Goal: Task Accomplishment & Management: Use online tool/utility

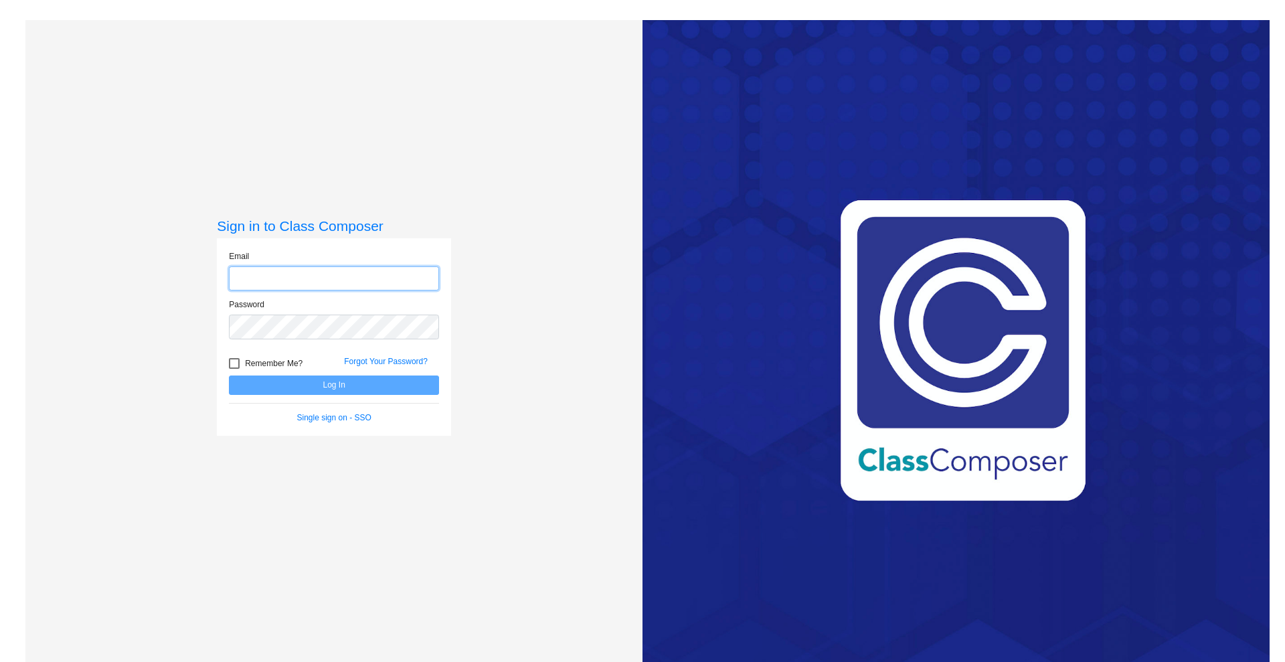
type input "[PERSON_NAME][EMAIL_ADDRESS][PERSON_NAME][DOMAIN_NAME]"
click at [362, 388] on button "Log In" at bounding box center [334, 384] width 210 height 19
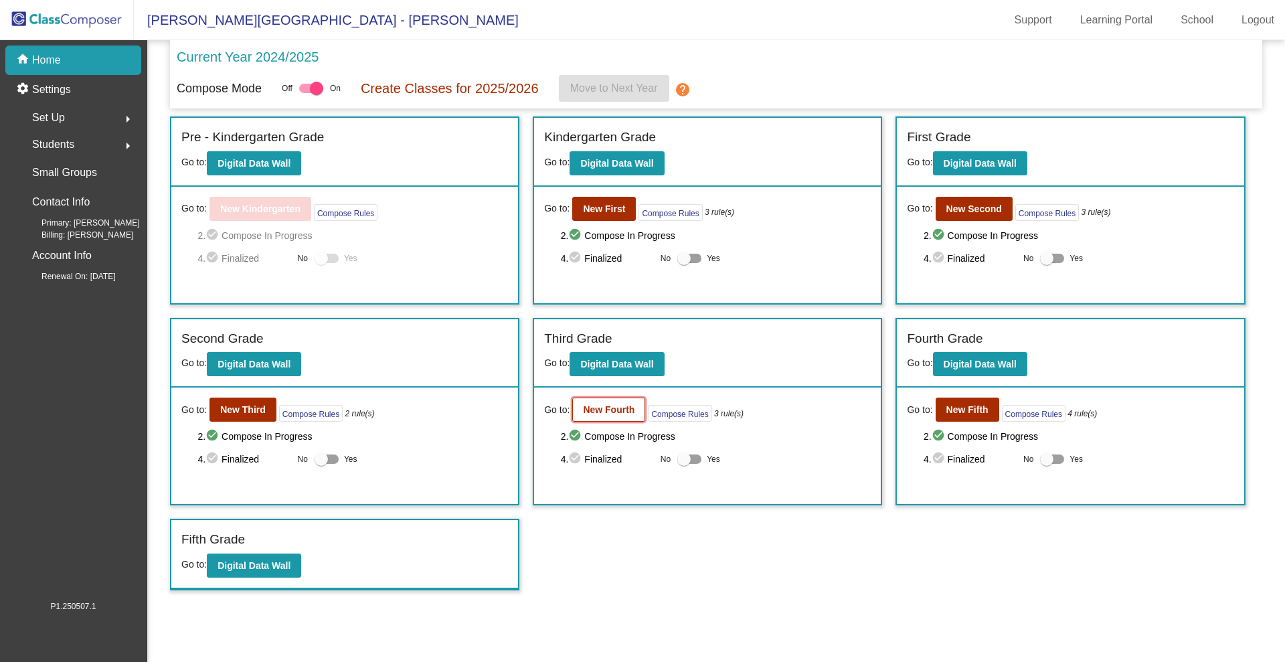
click at [608, 408] on b "New Fourth" at bounding box center [609, 409] width 52 height 11
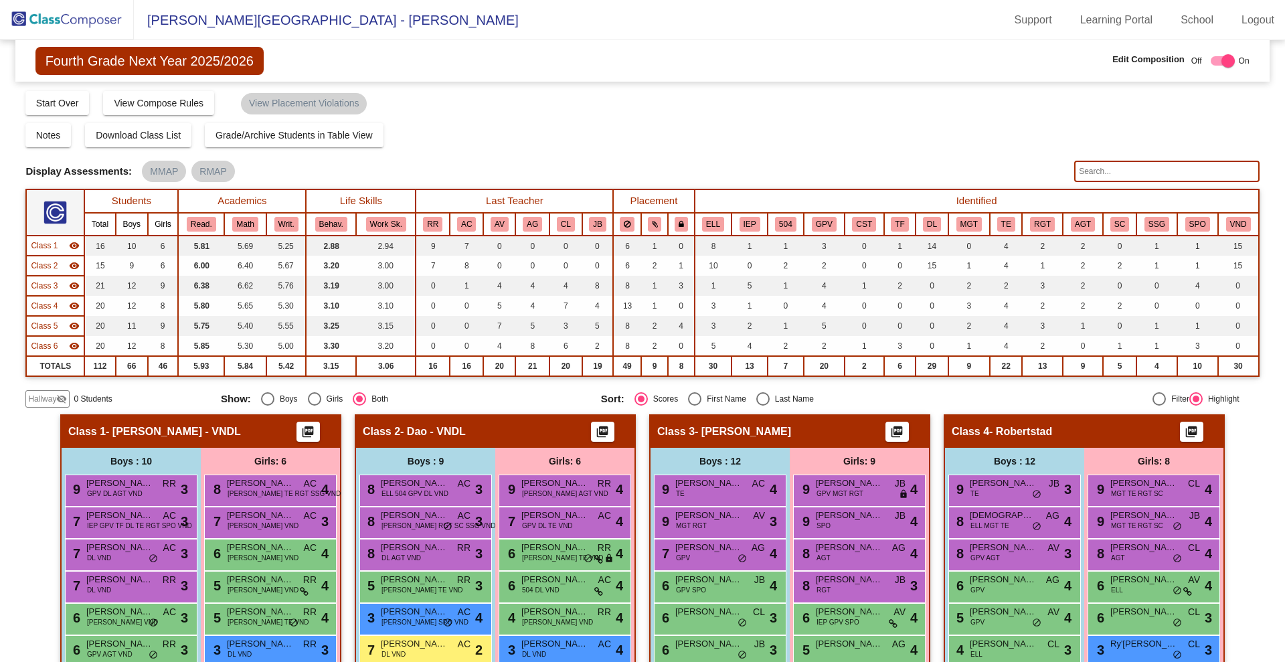
scroll to position [127, 0]
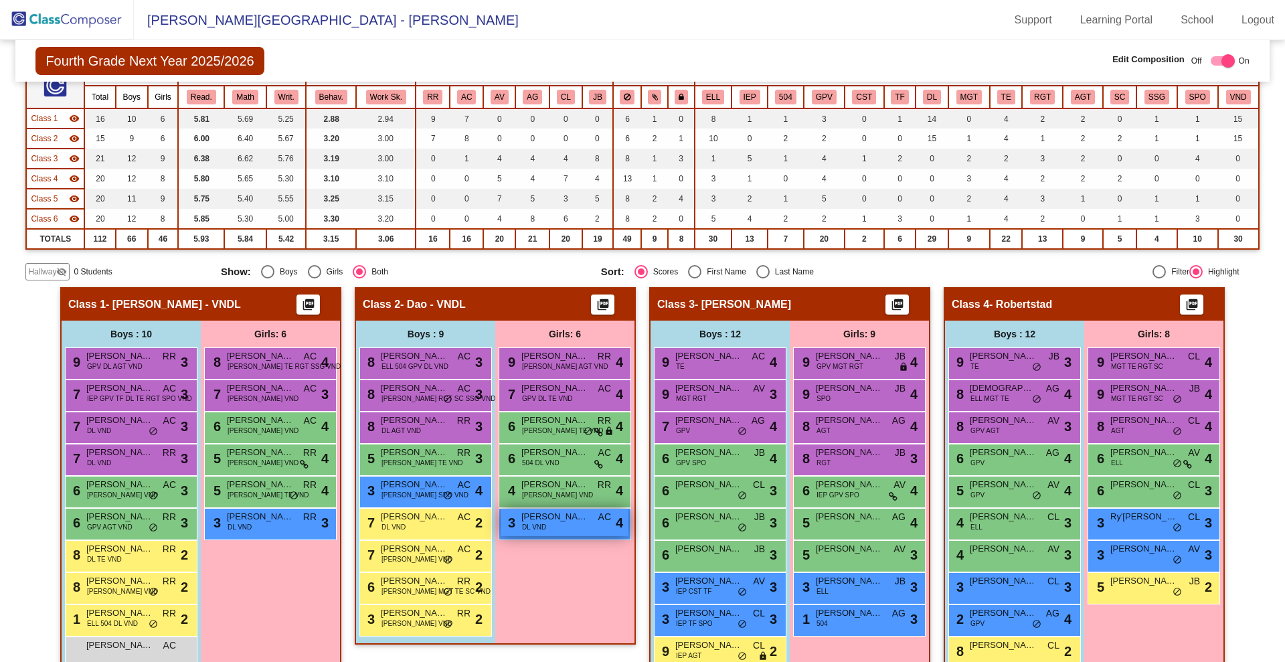
click at [553, 523] on div "3 [PERSON_NAME] DL VND AC lock do_not_disturb_alt 4" at bounding box center [565, 522] width 128 height 27
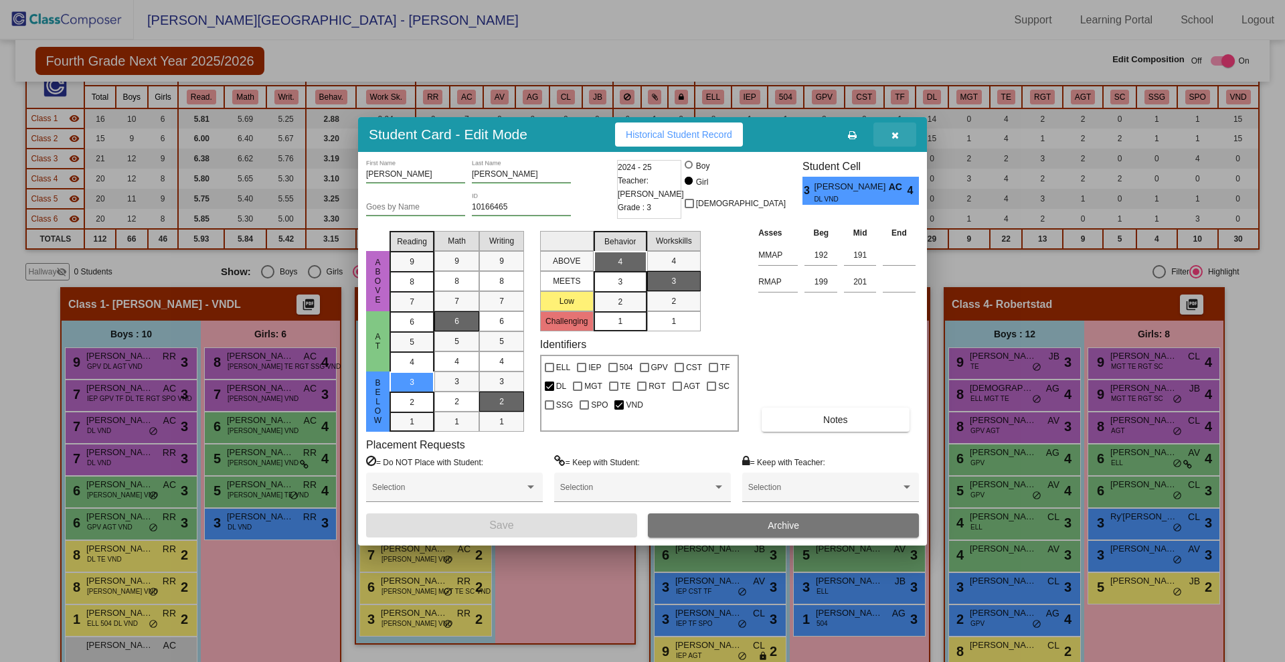
click at [894, 135] on icon "button" at bounding box center [894, 135] width 7 height 9
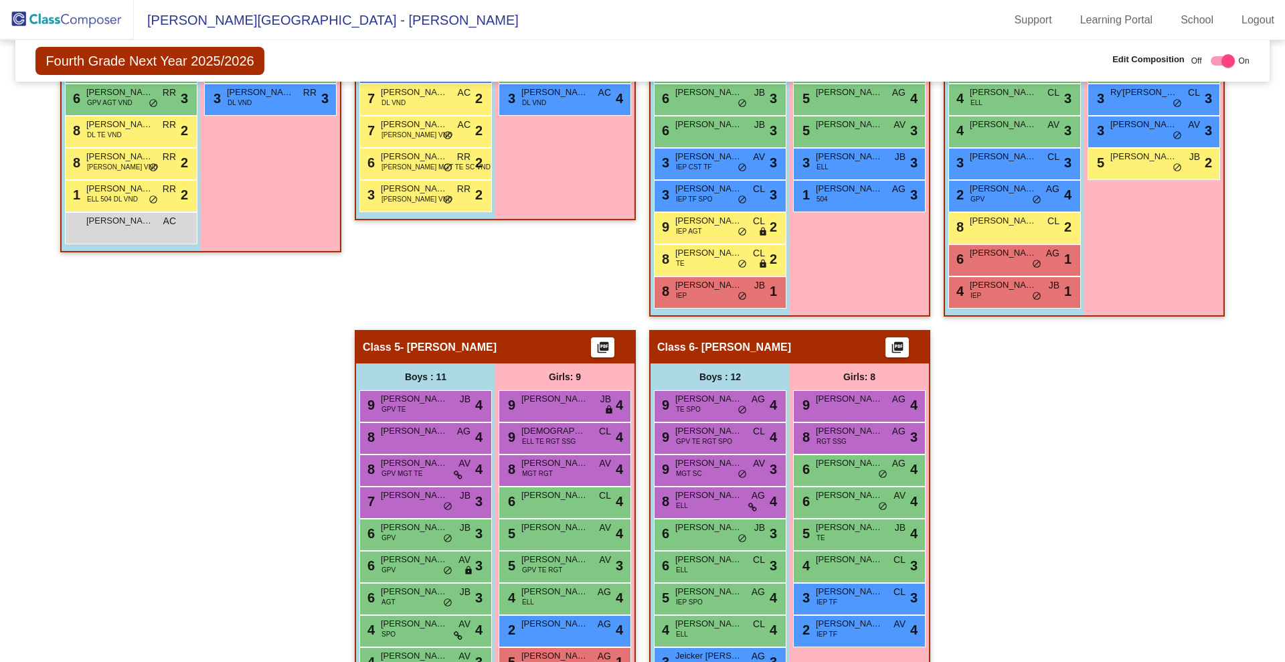
scroll to position [558, 0]
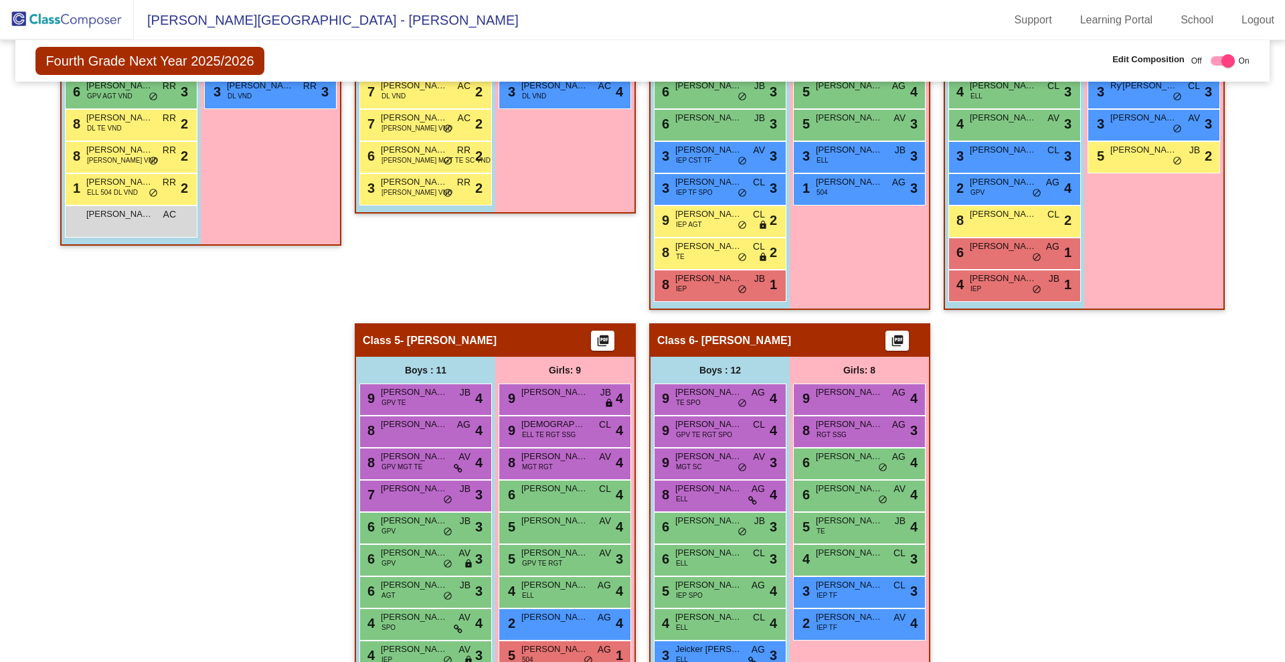
click at [62, 31] on img at bounding box center [67, 19] width 134 height 39
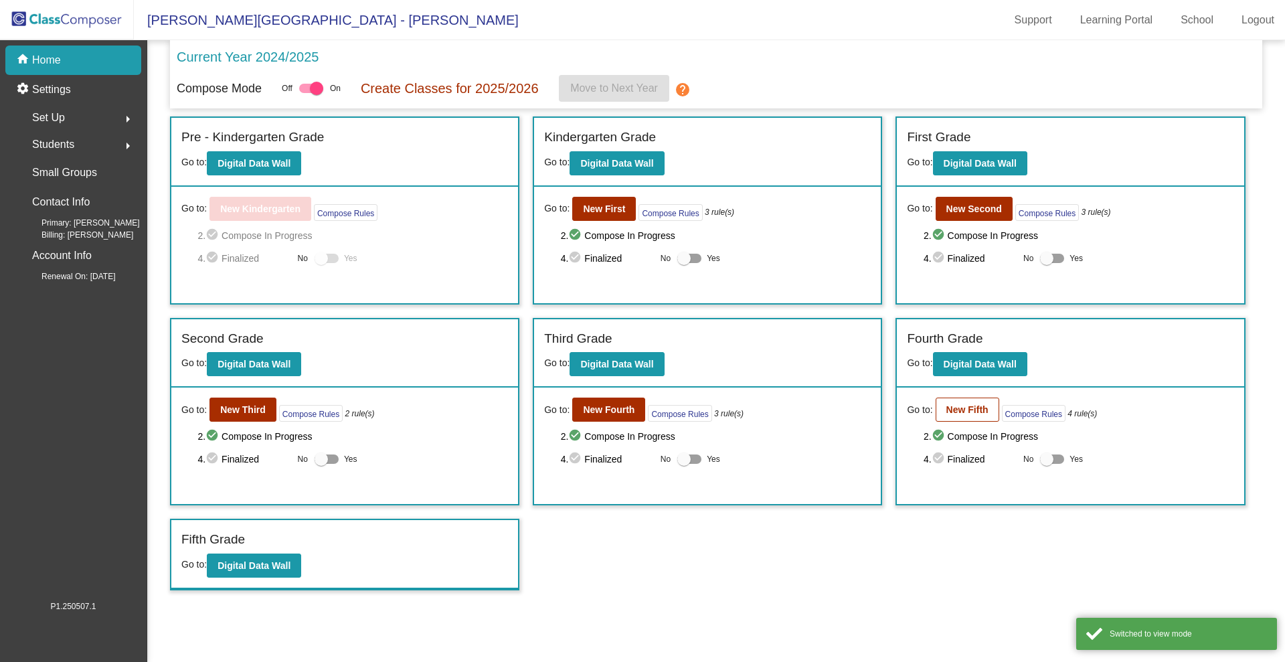
click at [972, 412] on b "New Fifth" at bounding box center [967, 409] width 42 height 11
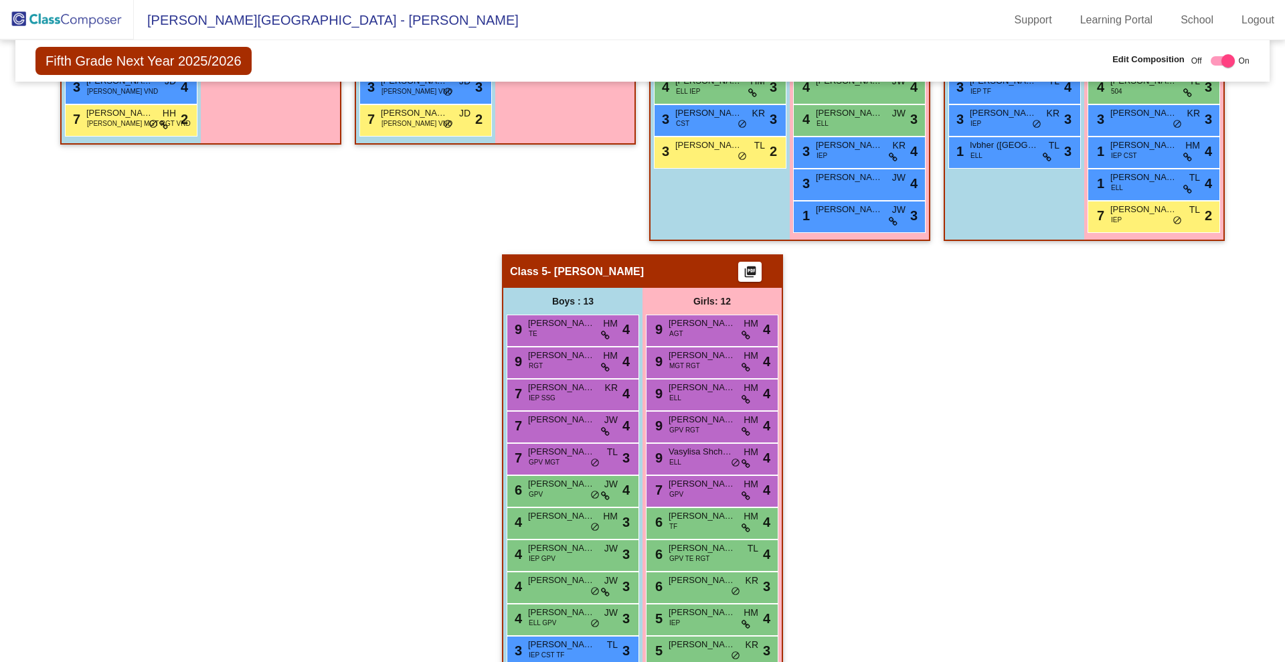
scroll to position [731, 0]
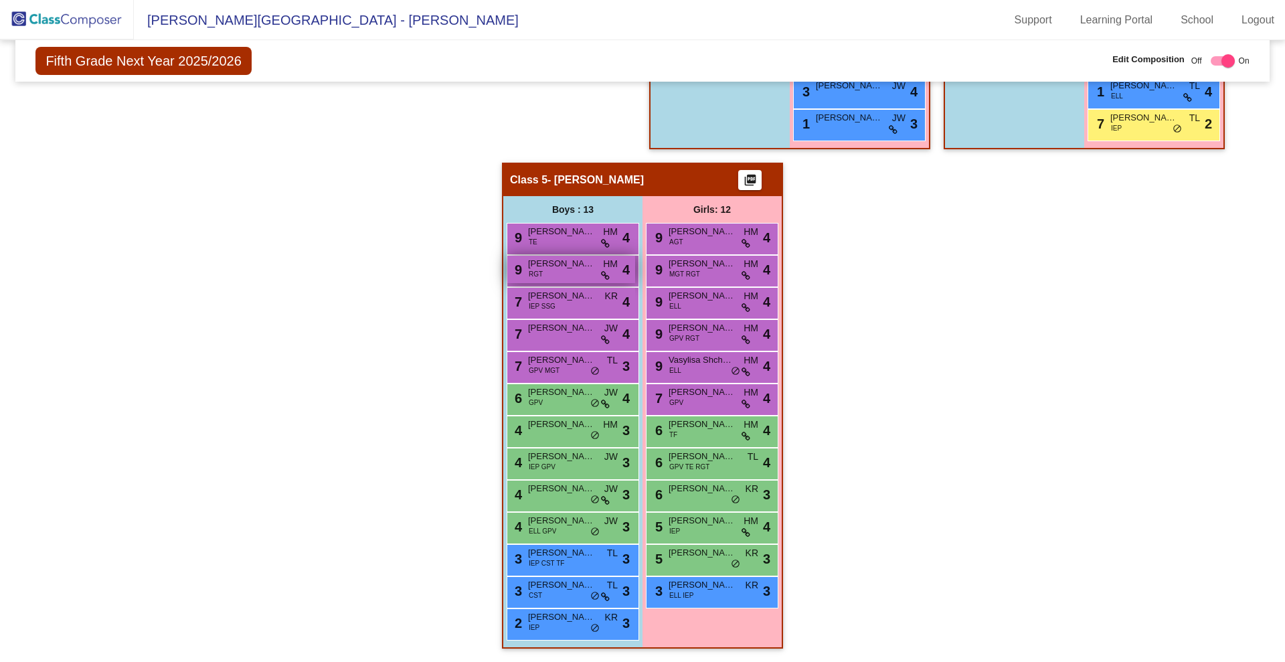
click at [602, 273] on icon at bounding box center [605, 275] width 9 height 9
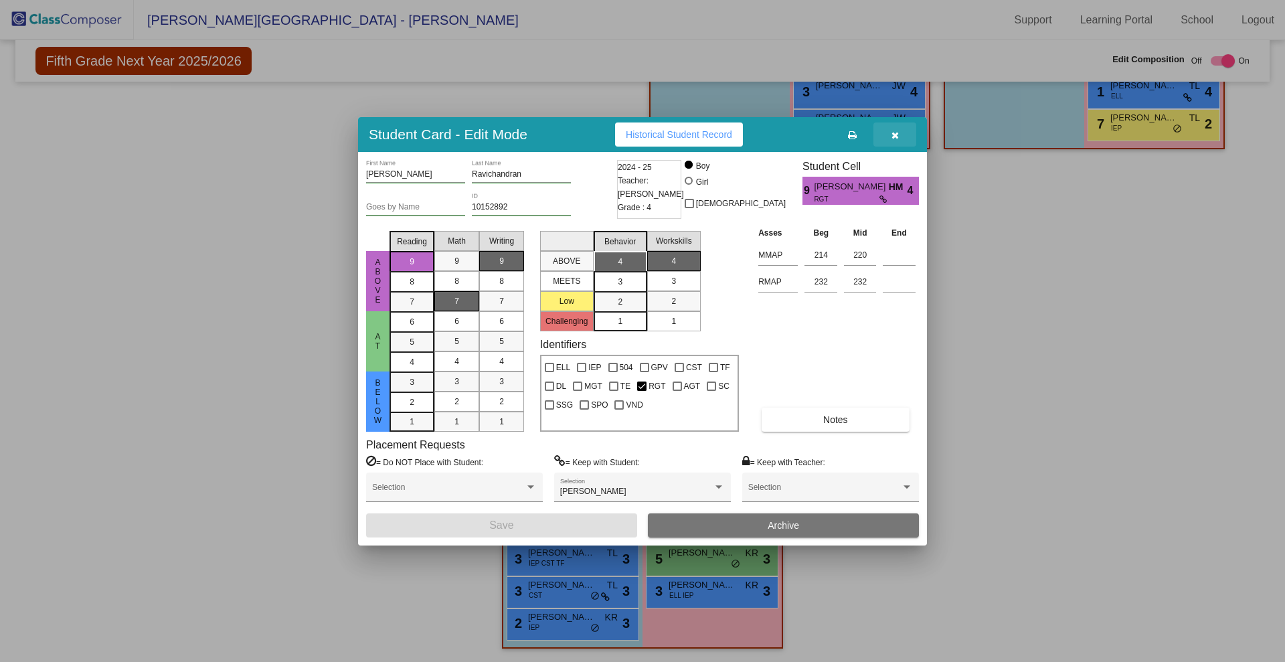
click at [893, 131] on icon "button" at bounding box center [894, 135] width 7 height 9
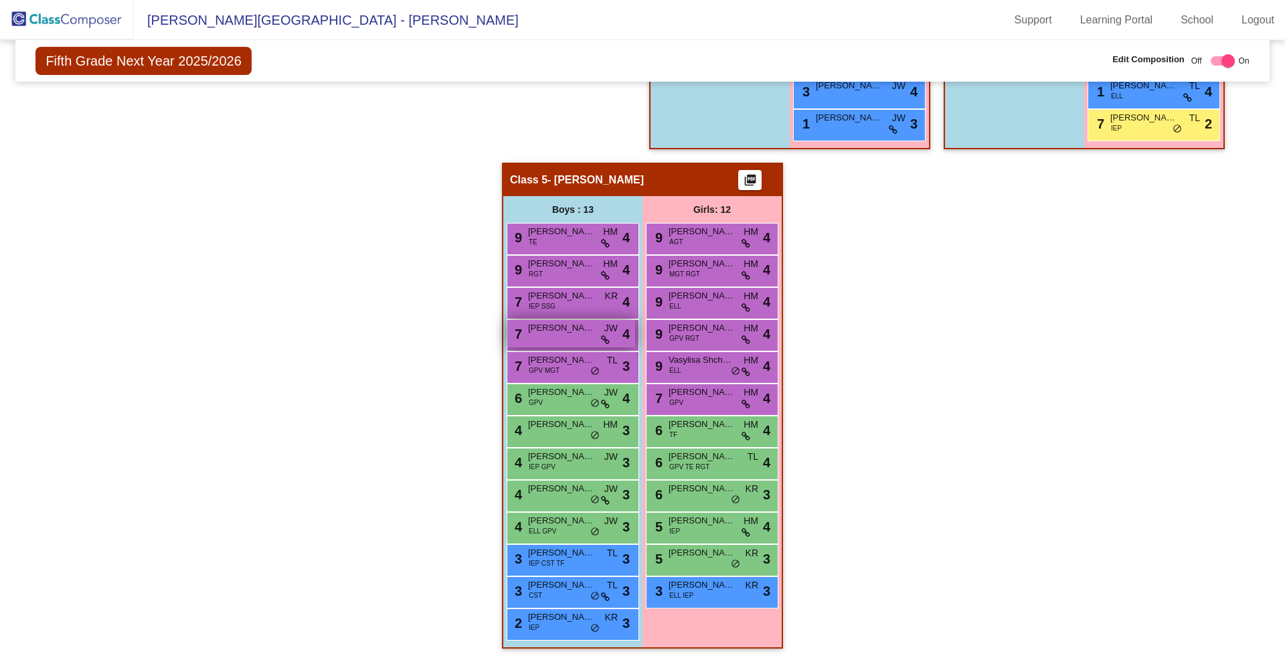
click at [596, 341] on div "7 [PERSON_NAME] lock do_not_disturb_alt 4" at bounding box center [571, 333] width 128 height 27
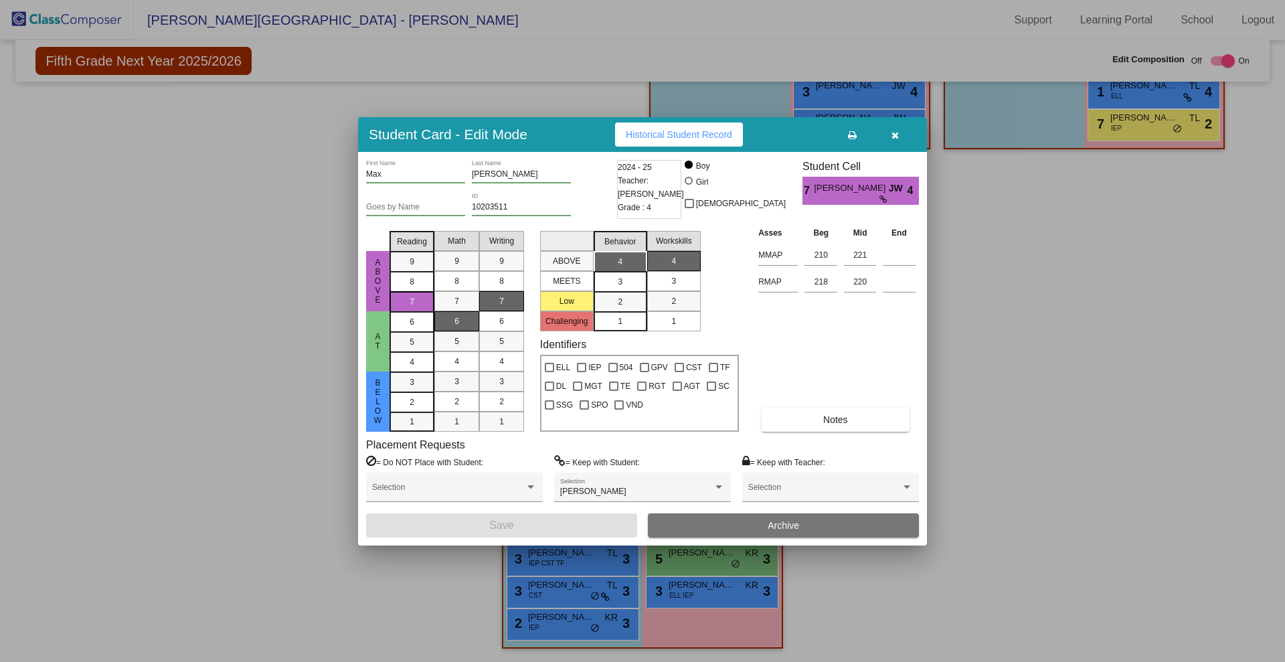
click at [900, 146] on div "Student Card - Edit Mode Historical Student Record" at bounding box center [642, 134] width 569 height 35
click at [894, 139] on icon "button" at bounding box center [894, 135] width 7 height 9
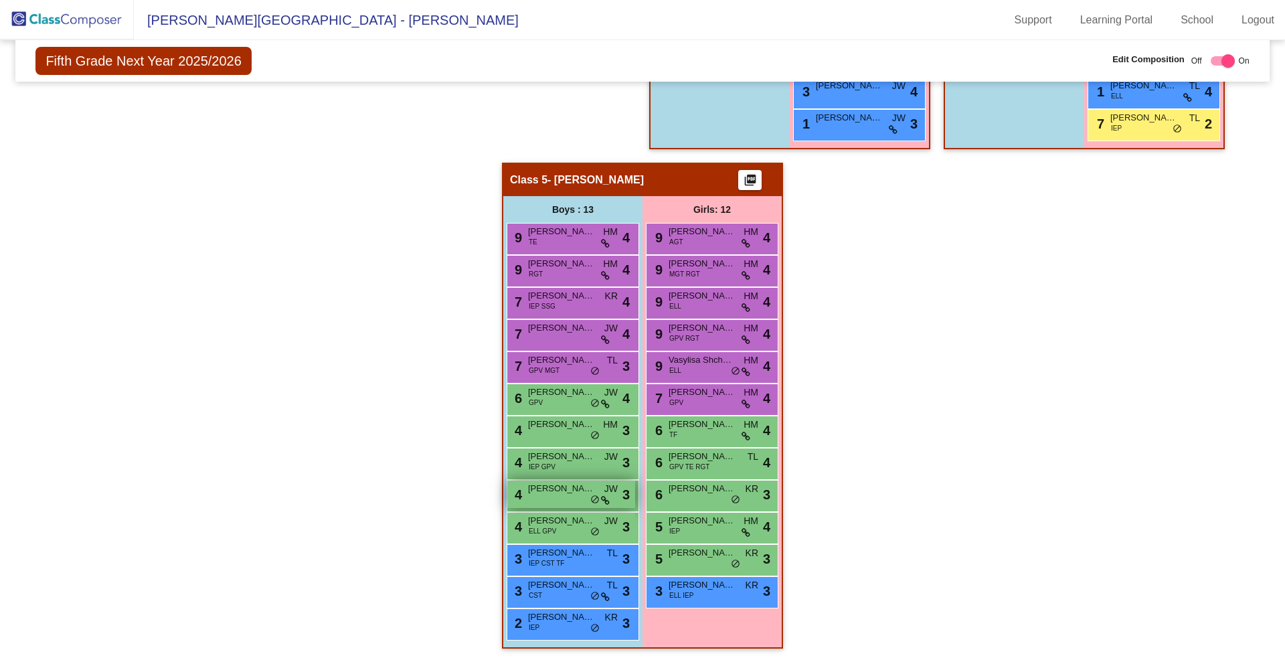
click at [566, 496] on div "4 [PERSON_NAME] JW lock do_not_disturb_alt 3" at bounding box center [571, 494] width 128 height 27
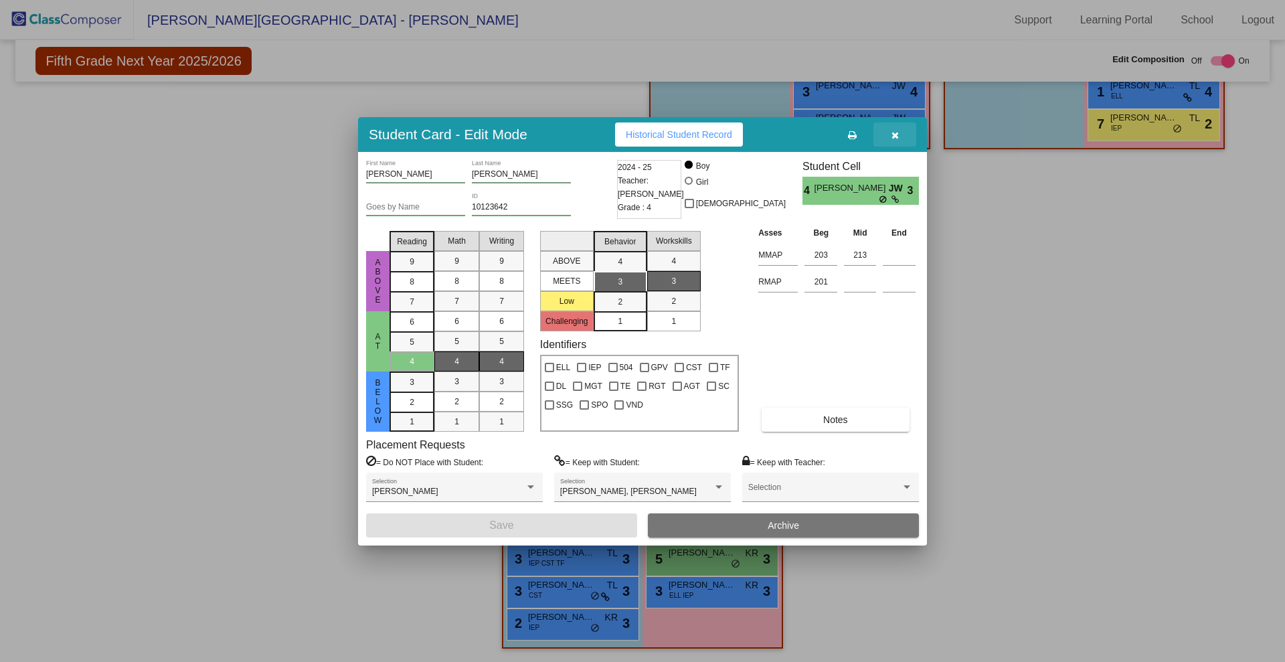
click at [889, 131] on button "button" at bounding box center [894, 134] width 43 height 24
